Goal: Information Seeking & Learning: Learn about a topic

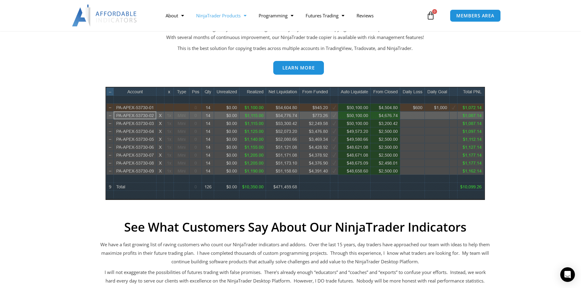
scroll to position [274, 0]
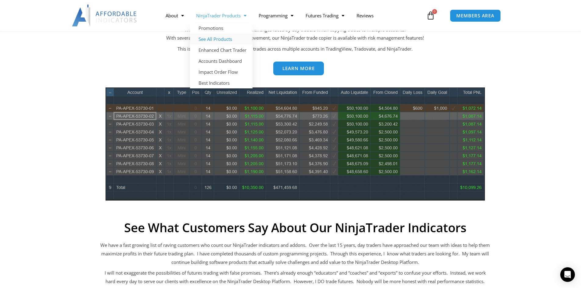
click at [225, 39] on link "See All Products" at bounding box center [221, 39] width 62 height 11
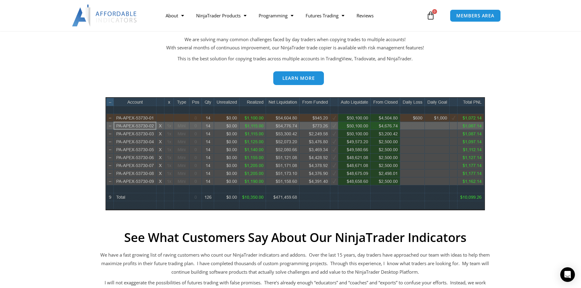
scroll to position [274, 0]
